Goal: Task Accomplishment & Management: Use online tool/utility

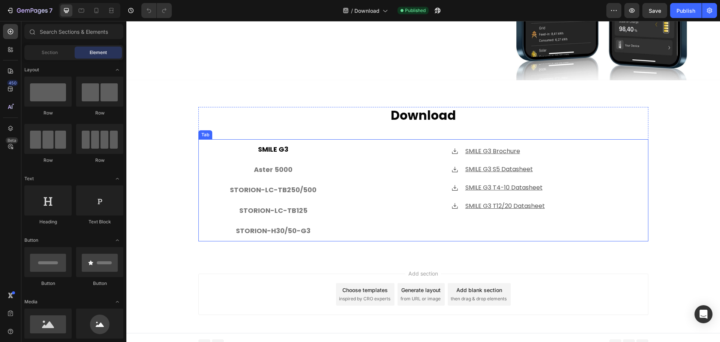
scroll to position [188, 0]
click at [239, 209] on p "STORION-LC-TB125" at bounding box center [273, 210] width 68 height 12
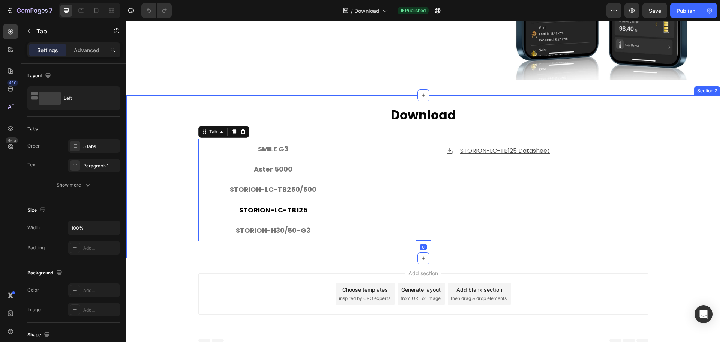
click at [165, 219] on div "Download Heading SMILE G3 Aster 5000 STORION-LC-TB250/500 STORION-LC-TB125 STOR…" at bounding box center [423, 177] width 594 height 140
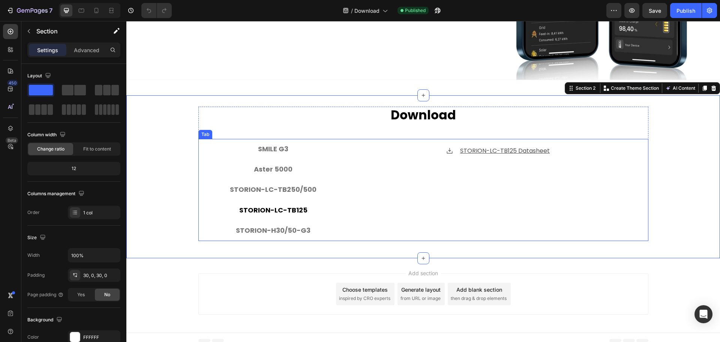
click at [206, 207] on li "STORION-LC-TB125" at bounding box center [273, 210] width 150 height 20
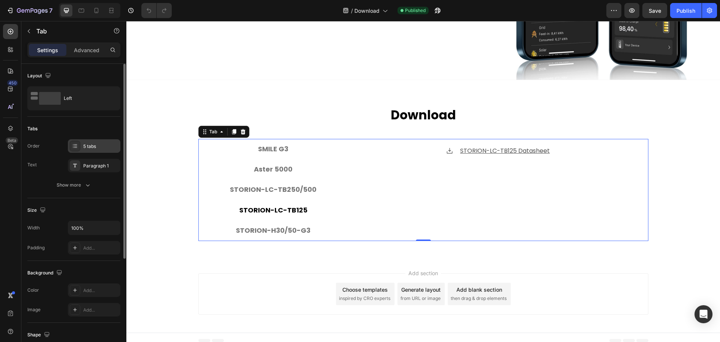
click at [86, 149] on div "5 tabs" at bounding box center [100, 146] width 35 height 7
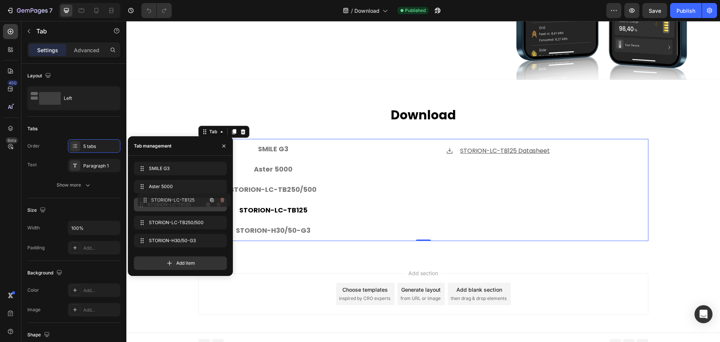
drag, startPoint x: 144, startPoint y: 222, endPoint x: 302, endPoint y: 237, distance: 158.2
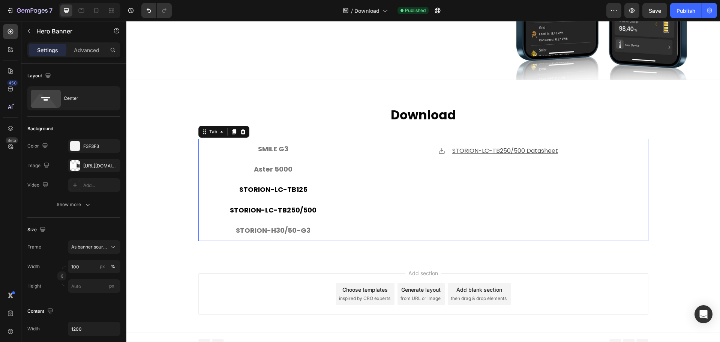
click at [302, 188] on p "STORION-LC-TB125" at bounding box center [273, 189] width 68 height 12
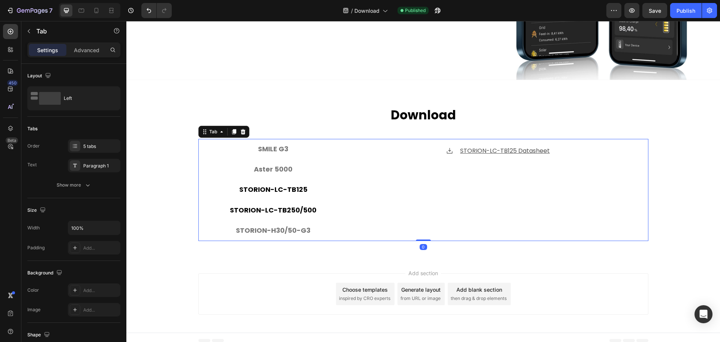
click at [297, 200] on li "STORION-LC-TB250/500" at bounding box center [273, 210] width 150 height 20
click at [158, 245] on div "Download Heading SMILE G3 Aster 5000 STORION-LC-TB125 STORION-LC-TB250/500 STOR…" at bounding box center [423, 176] width 594 height 163
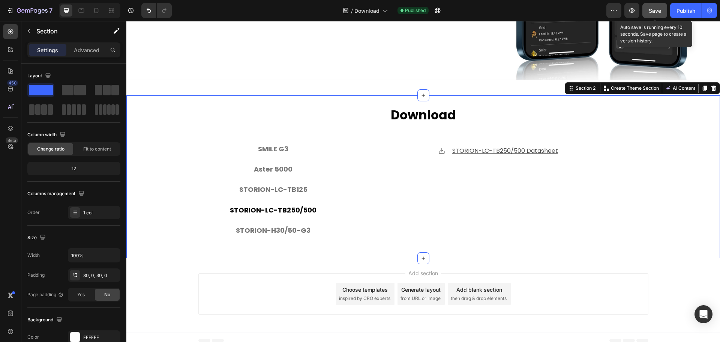
click at [646, 11] on button "Save" at bounding box center [654, 10] width 25 height 15
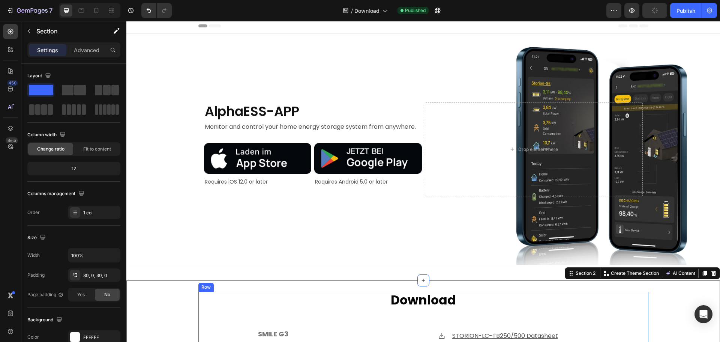
scroll to position [0, 0]
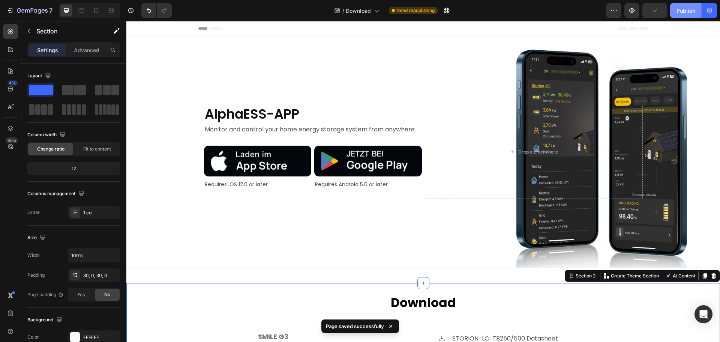
click at [683, 10] on div "Publish" at bounding box center [686, 11] width 19 height 8
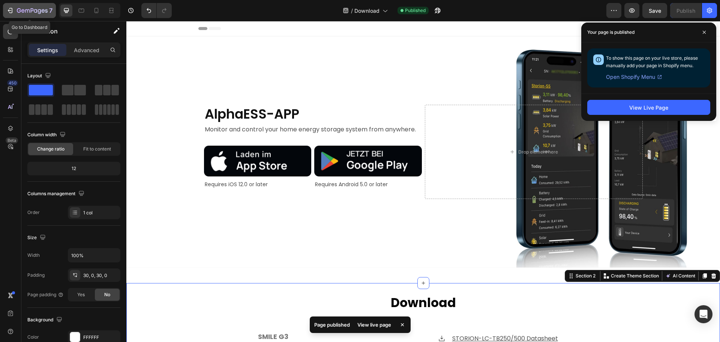
click at [10, 13] on icon "button" at bounding box center [10, 10] width 3 height 5
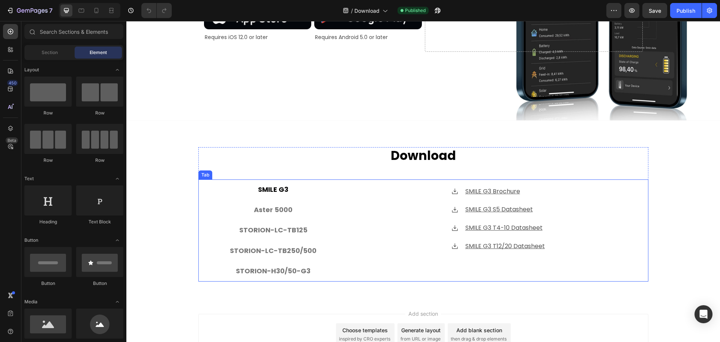
scroll to position [154, 0]
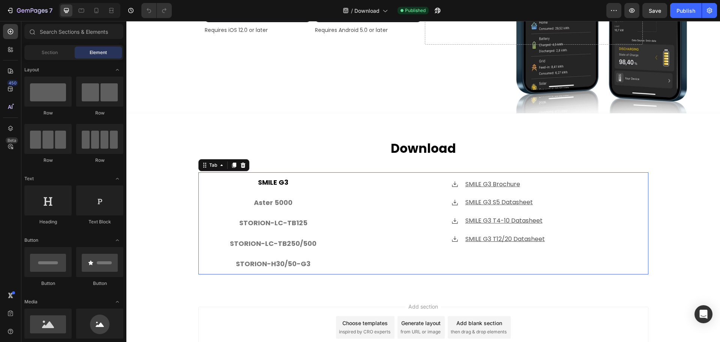
click at [227, 183] on li "SMILE G3" at bounding box center [273, 182] width 150 height 20
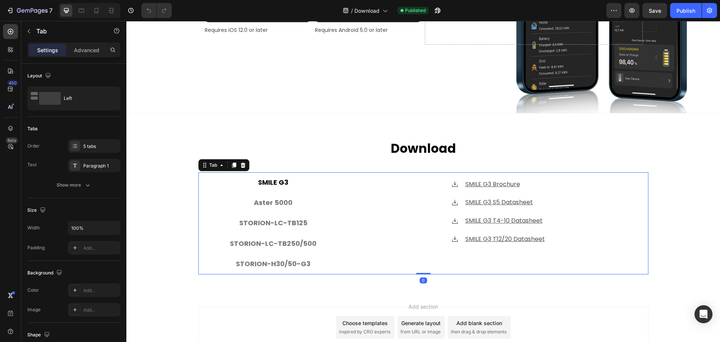
click at [321, 180] on li "SMILE G3" at bounding box center [273, 182] width 150 height 20
click at [321, 188] on li "SMILE G3" at bounding box center [273, 182] width 150 height 20
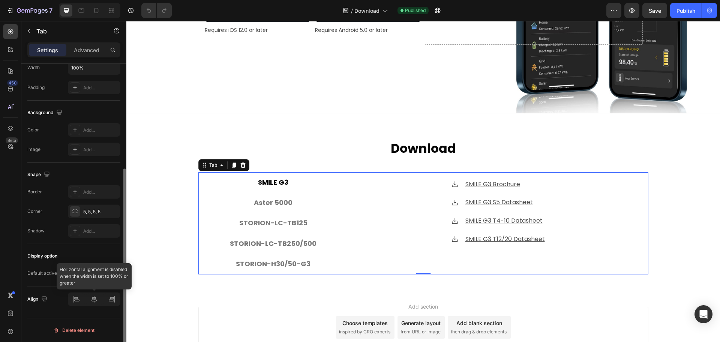
click at [79, 302] on div at bounding box center [94, 299] width 53 height 14
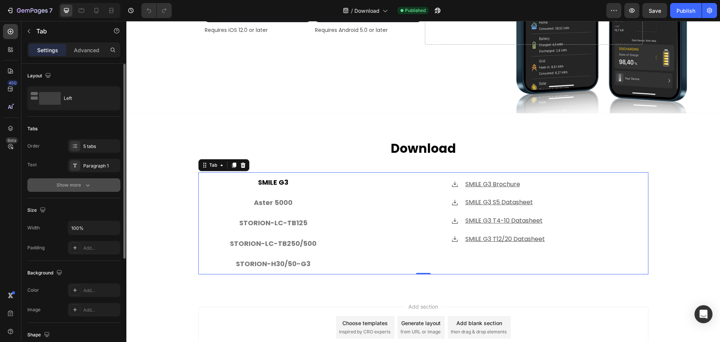
click at [88, 185] on icon "button" at bounding box center [88, 185] width 8 height 8
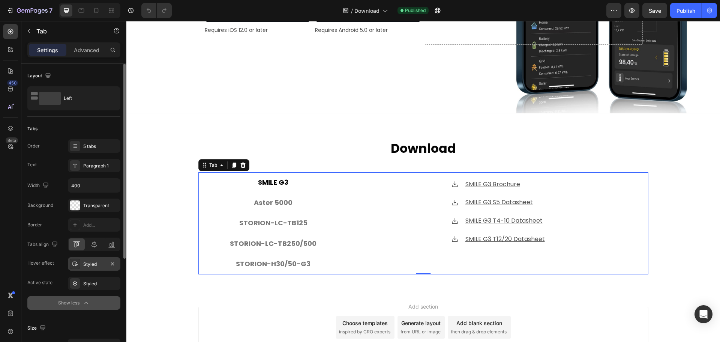
scroll to position [38, 0]
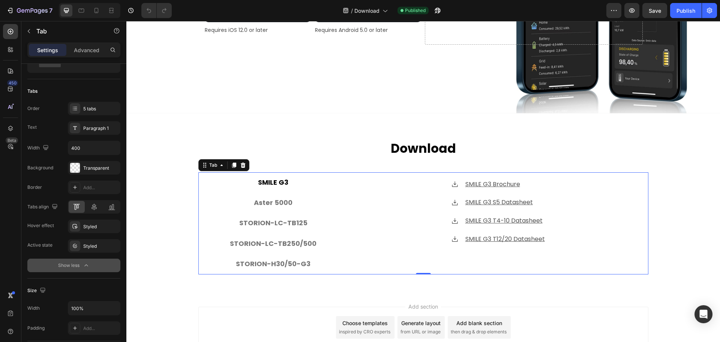
click at [281, 180] on p "SMILE G3" at bounding box center [273, 182] width 30 height 12
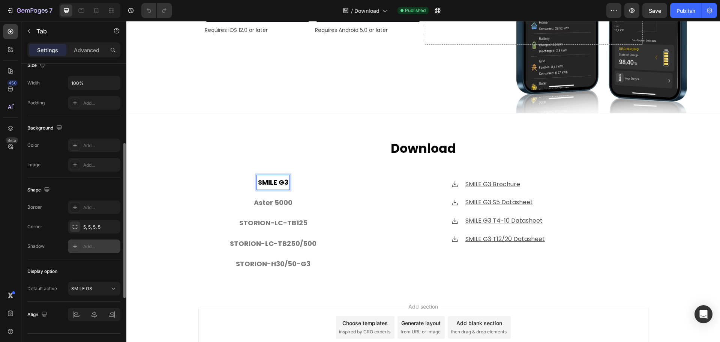
scroll to position [113, 0]
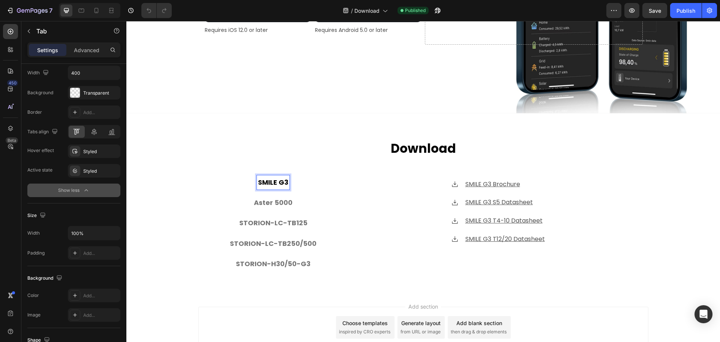
click at [230, 185] on li "SMILE G3" at bounding box center [273, 182] width 150 height 20
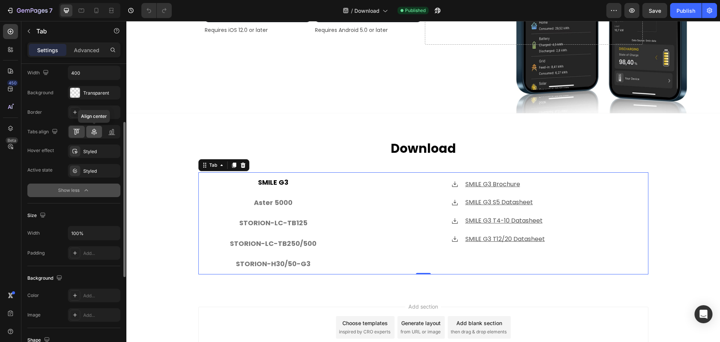
click at [97, 134] on icon at bounding box center [94, 132] width 8 height 8
click at [77, 132] on icon at bounding box center [78, 131] width 2 height 4
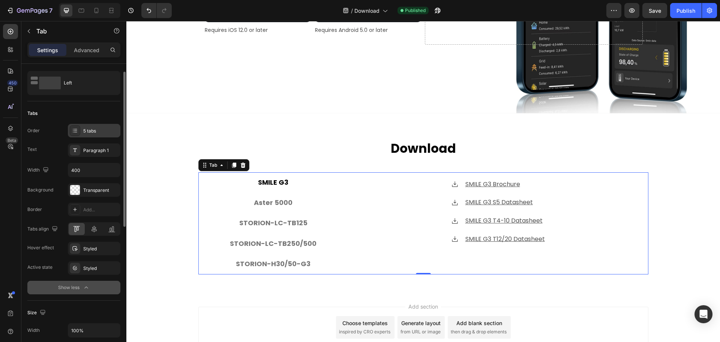
scroll to position [0, 0]
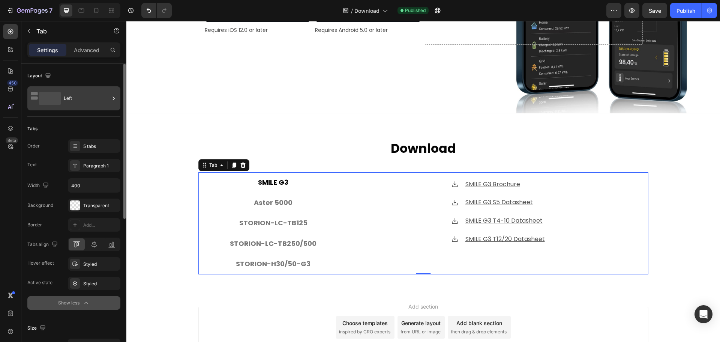
click at [87, 100] on div "Left" at bounding box center [87, 98] width 46 height 17
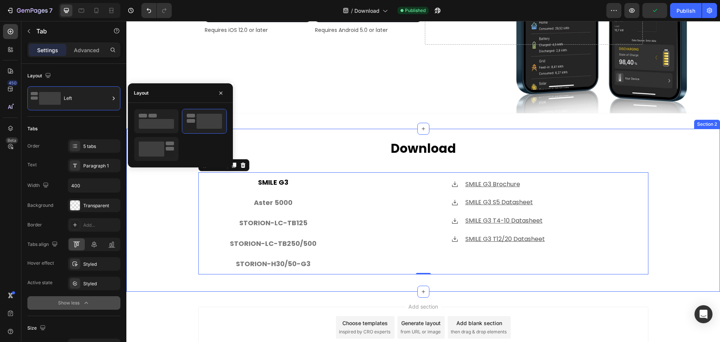
click at [165, 211] on div "Download Heading SMILE G3 Aster 5000 STORION-LC-TB125 STORION-LC-TB250/500 STOR…" at bounding box center [423, 210] width 594 height 140
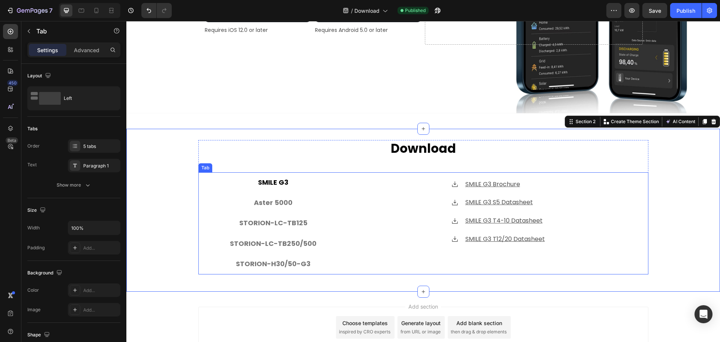
click at [251, 180] on li "SMILE G3" at bounding box center [273, 182] width 150 height 20
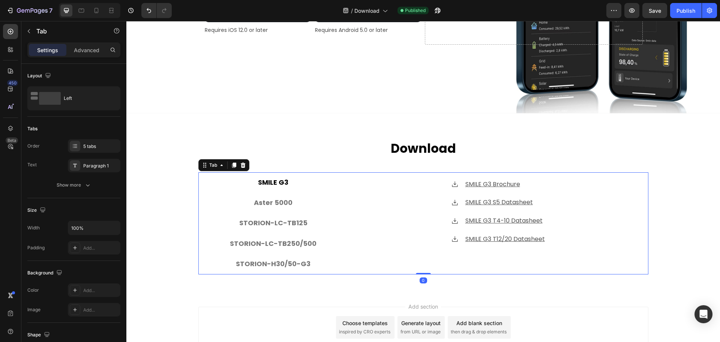
click at [286, 177] on div "SMILE G3" at bounding box center [273, 182] width 33 height 14
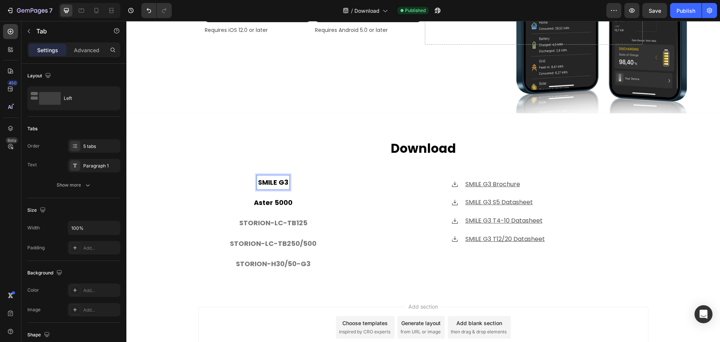
click at [278, 200] on p "Aster 5000" at bounding box center [273, 203] width 39 height 12
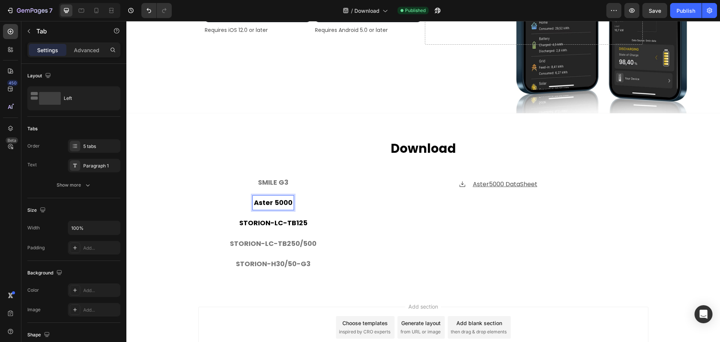
click at [259, 224] on p "STORION-LC-TB125" at bounding box center [273, 223] width 68 height 12
click at [272, 183] on p "SMILE G3" at bounding box center [273, 182] width 30 height 12
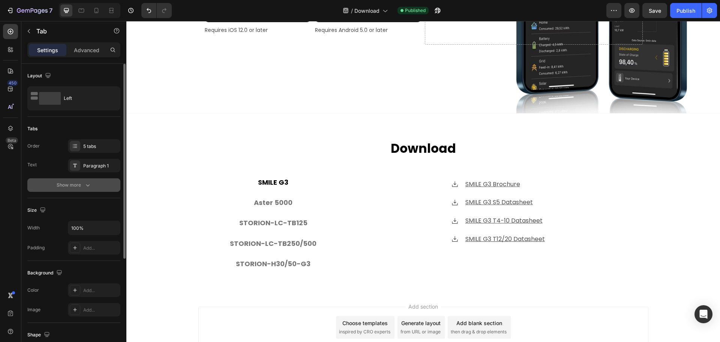
click at [87, 186] on icon "button" at bounding box center [88, 185] width 4 height 2
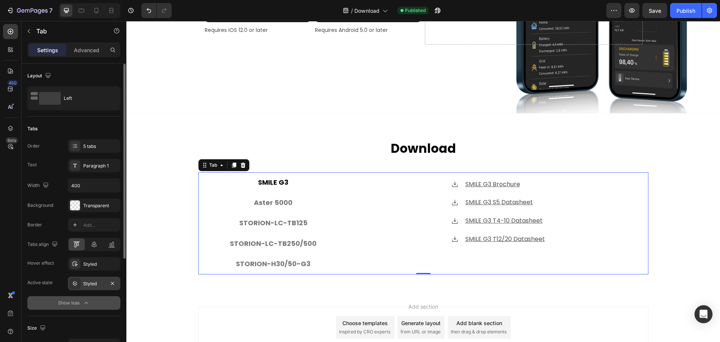
click at [85, 284] on div "Styled" at bounding box center [94, 283] width 22 height 7
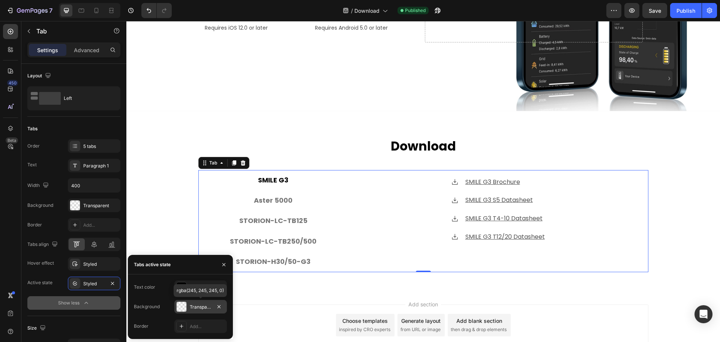
scroll to position [117, 0]
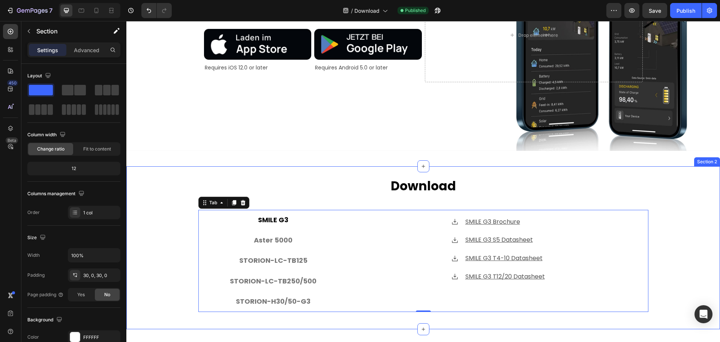
click at [167, 236] on div "Download Heading SMILE G3 Aster 5000 STORION-LC-TB125 STORION-LC-TB250/500 STOR…" at bounding box center [423, 247] width 594 height 140
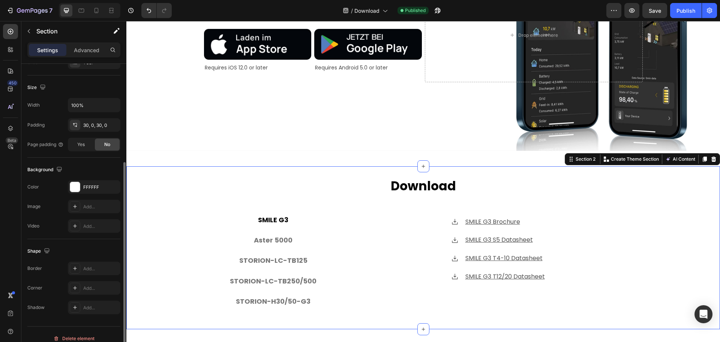
scroll to position [158, 0]
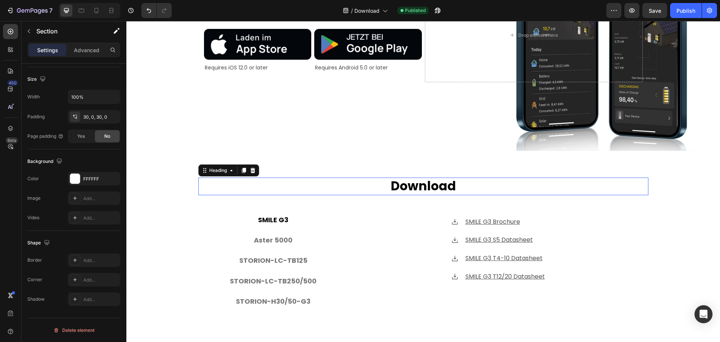
click at [236, 191] on h2 "Download" at bounding box center [423, 186] width 450 height 18
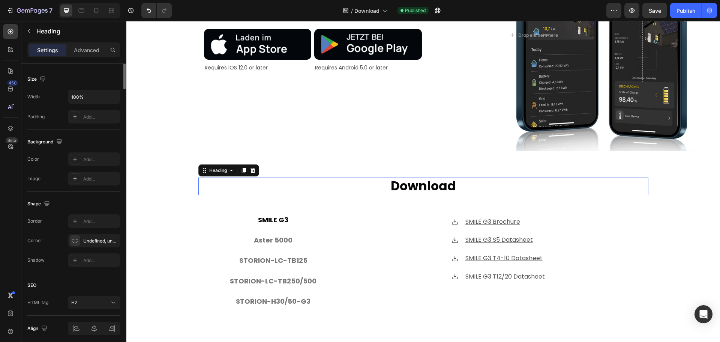
scroll to position [0, 0]
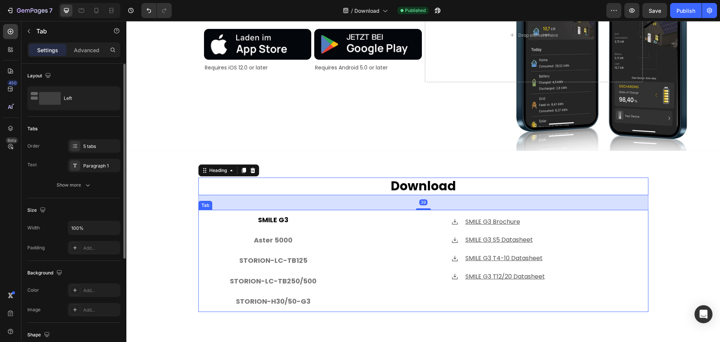
click at [224, 219] on li "SMILE G3" at bounding box center [273, 220] width 150 height 20
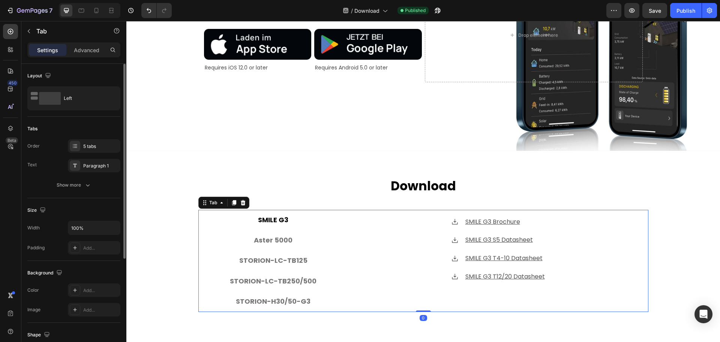
scroll to position [160, 0]
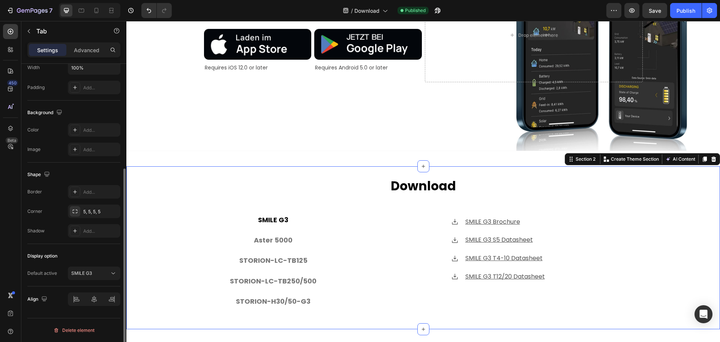
click at [169, 259] on div "Download Heading SMILE G3 Aster 5000 STORION-LC-TB125 STORION-LC-TB250/500 STOR…" at bounding box center [423, 247] width 594 height 140
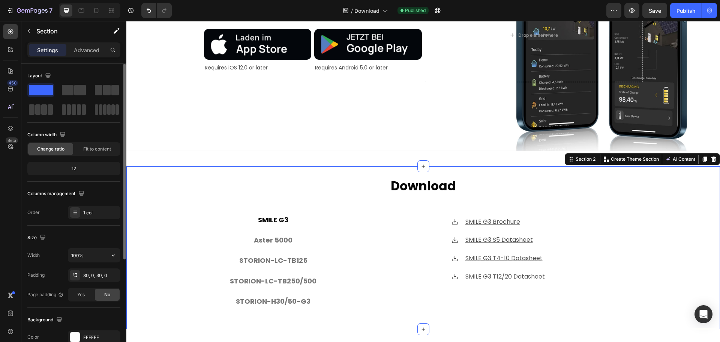
scroll to position [158, 0]
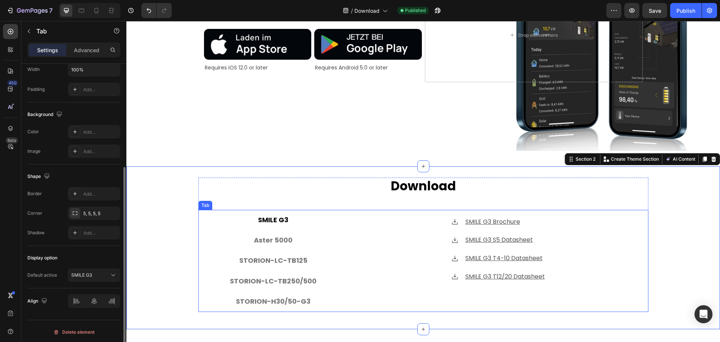
click at [313, 214] on li "SMILE G3" at bounding box center [273, 220] width 150 height 20
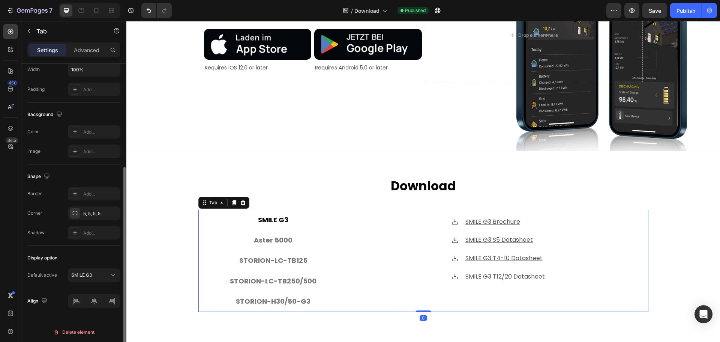
scroll to position [0, 0]
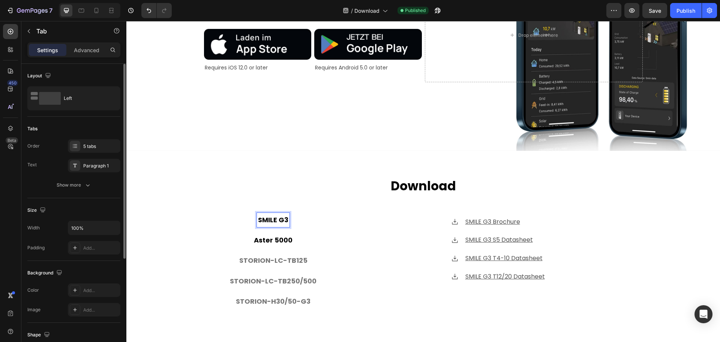
click at [316, 242] on li "Aster 5000" at bounding box center [273, 240] width 150 height 20
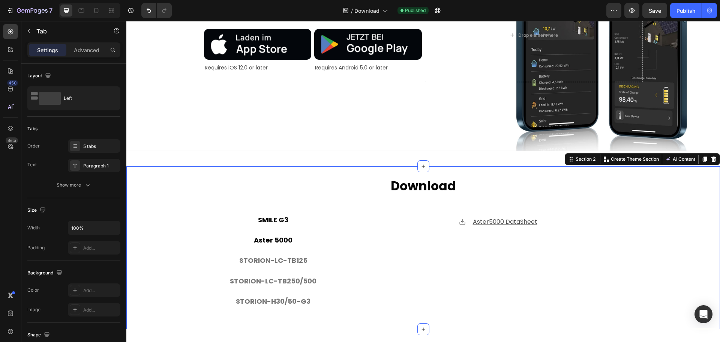
click at [163, 197] on div "Download Heading SMILE G3 Aster 5000 STORION-LC-TB125 STORION-LC-TB250/500 STOR…" at bounding box center [423, 247] width 594 height 140
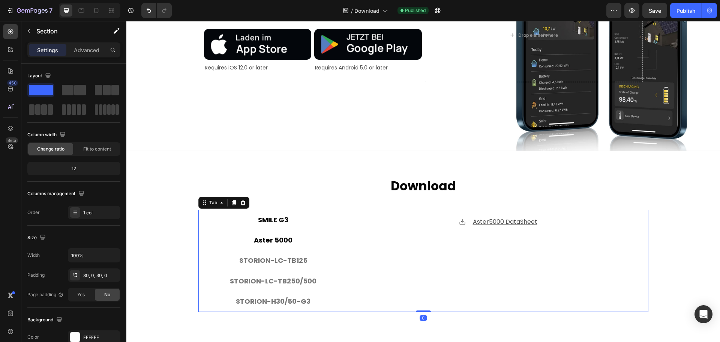
click at [277, 218] on p "SMILE G3" at bounding box center [273, 220] width 30 height 12
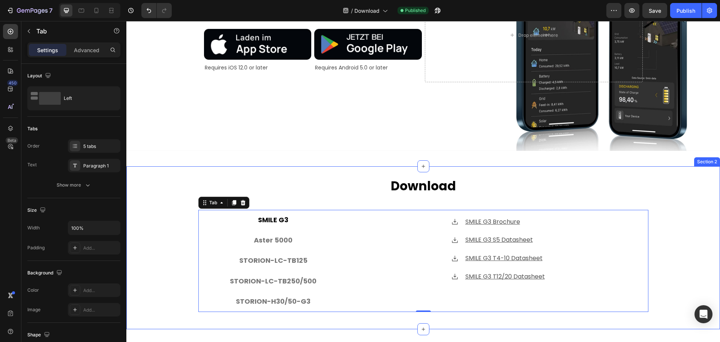
click at [183, 269] on div "Download Heading SMILE G3 Aster 5000 STORION-LC-TB125 STORION-LC-TB250/500 STOR…" at bounding box center [423, 247] width 594 height 140
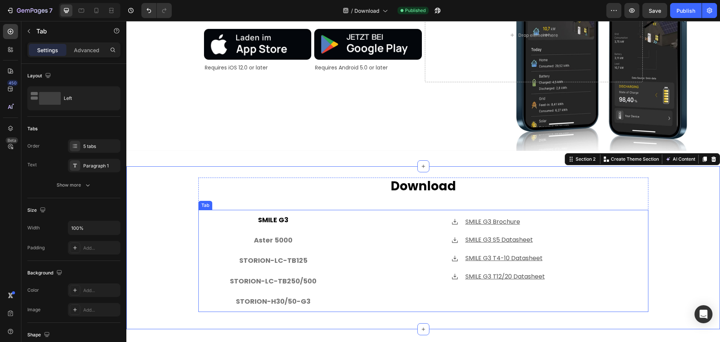
click at [278, 222] on p "SMILE G3" at bounding box center [273, 220] width 30 height 12
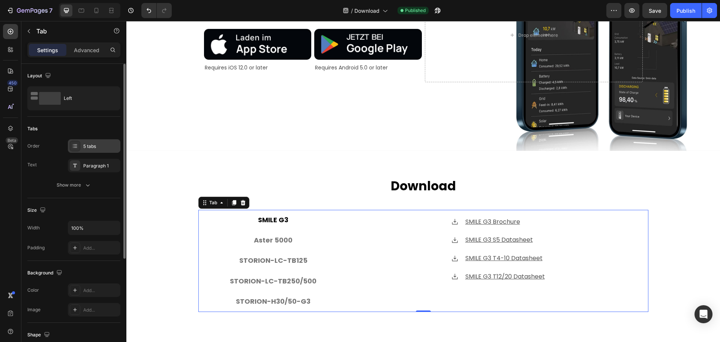
click at [86, 149] on div "5 tabs" at bounding box center [100, 146] width 35 height 7
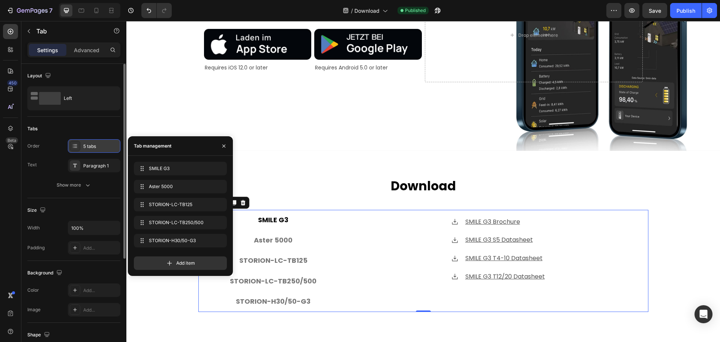
click at [86, 149] on div "5 tabs" at bounding box center [100, 146] width 35 height 7
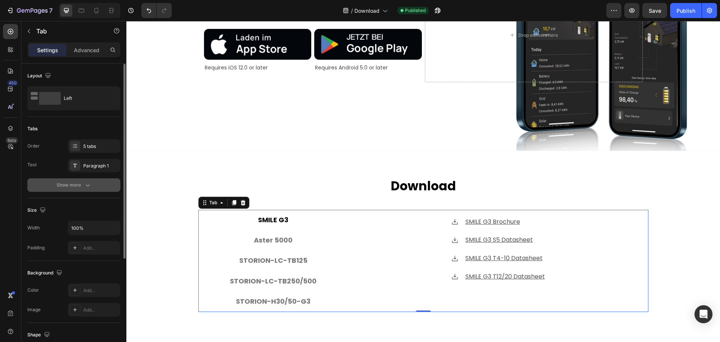
click at [88, 186] on icon "button" at bounding box center [88, 185] width 4 height 2
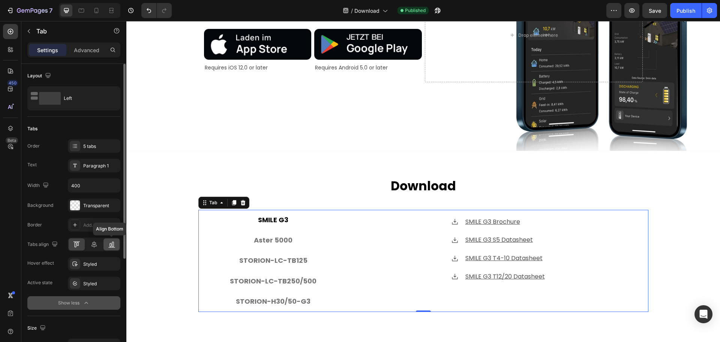
click at [111, 246] on icon at bounding box center [111, 245] width 2 height 4
click at [74, 244] on icon at bounding box center [77, 244] width 8 height 8
click at [226, 130] on div "Background Image" at bounding box center [423, 35] width 594 height 231
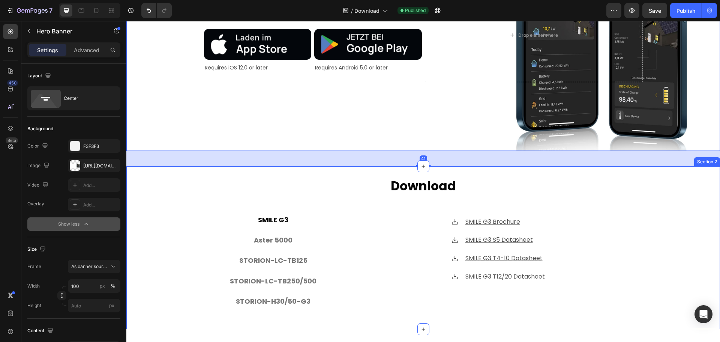
click at [173, 203] on div "Download Heading SMILE G3 Aster 5000 STORION-LC-TB125 STORION-LC-TB250/500 STOR…" at bounding box center [423, 247] width 594 height 140
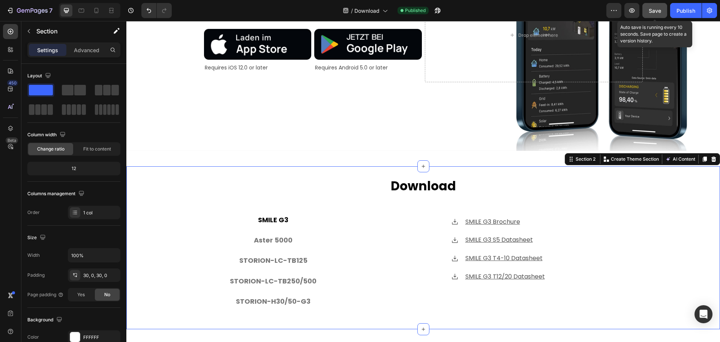
click at [660, 17] on button "Save" at bounding box center [654, 10] width 25 height 15
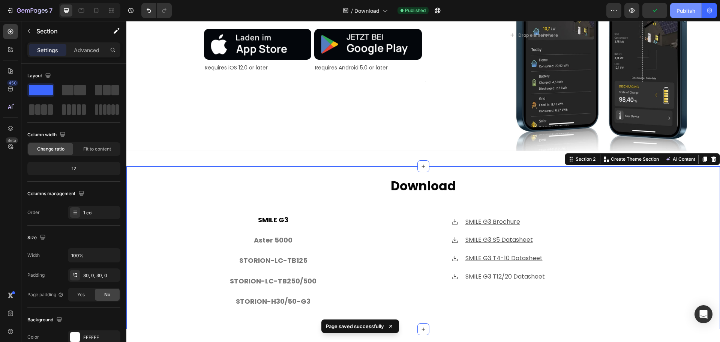
click at [678, 14] on div "Publish" at bounding box center [686, 11] width 19 height 8
